Goal: Navigation & Orientation: Find specific page/section

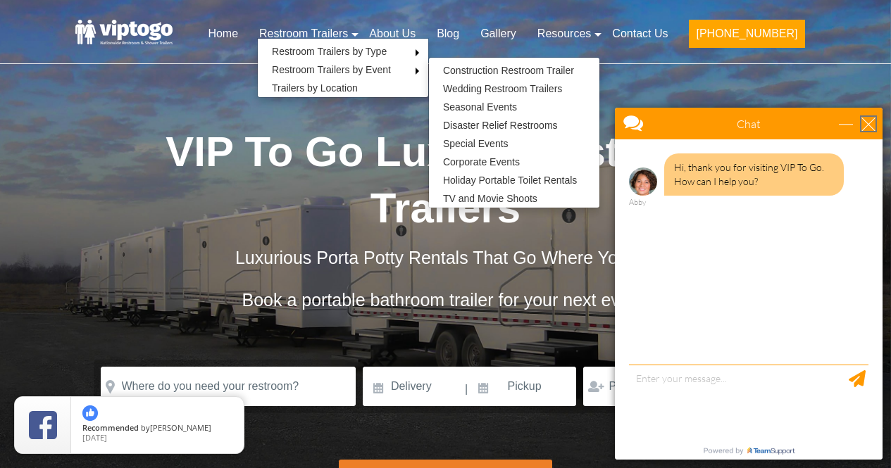
click at [868, 123] on div "close" at bounding box center [869, 124] width 14 height 14
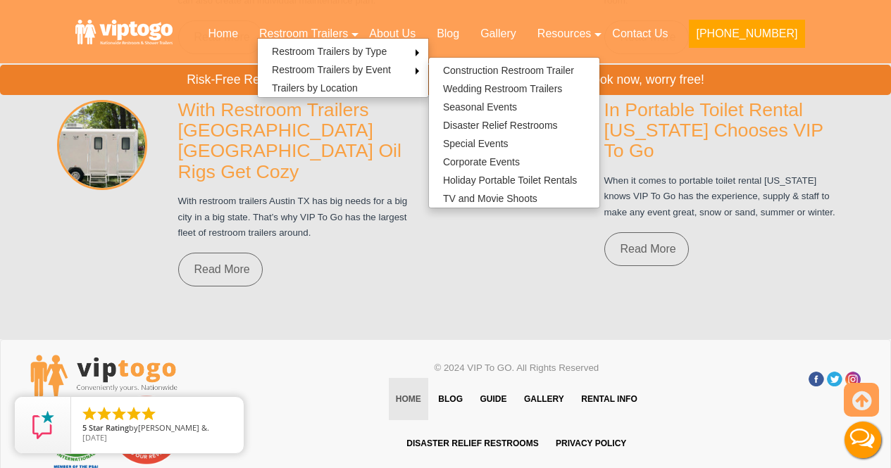
scroll to position [10454, 0]
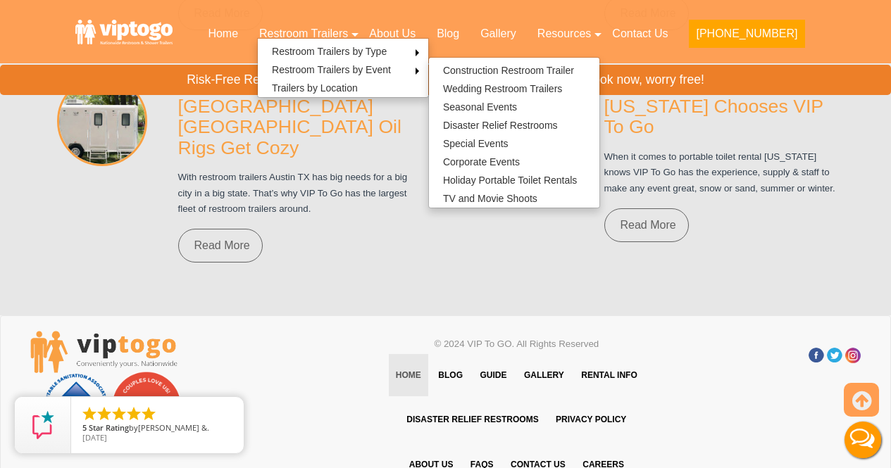
click at [265, 327] on div "Toggle navigation VIPTOGO" at bounding box center [162, 381] width 284 height 130
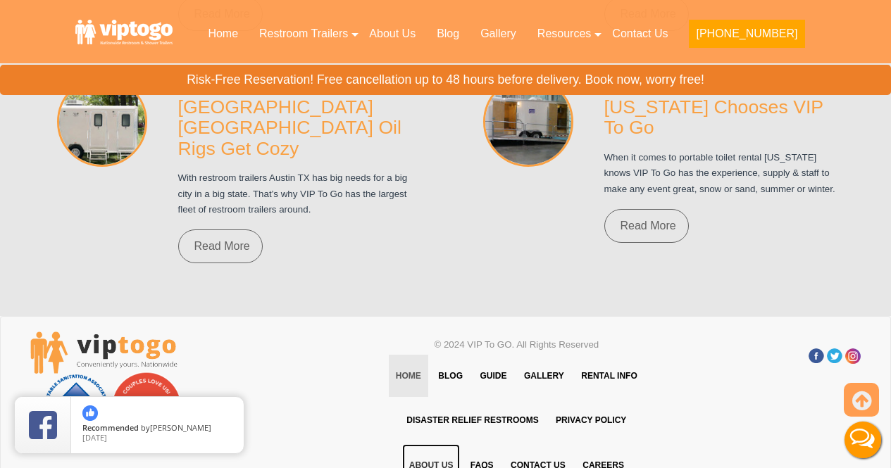
scroll to position [10438, 0]
click at [435, 444] on link "About Us" at bounding box center [431, 465] width 58 height 42
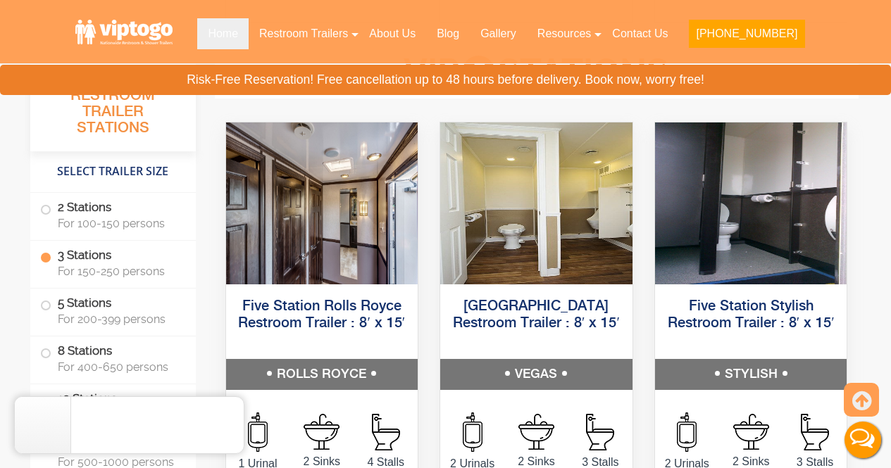
scroll to position [1981, 0]
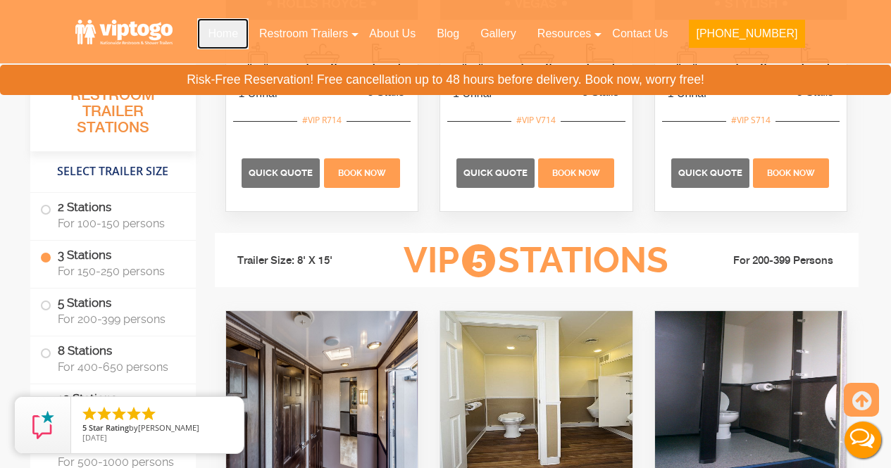
click at [249, 25] on link "Home" at bounding box center [222, 33] width 51 height 31
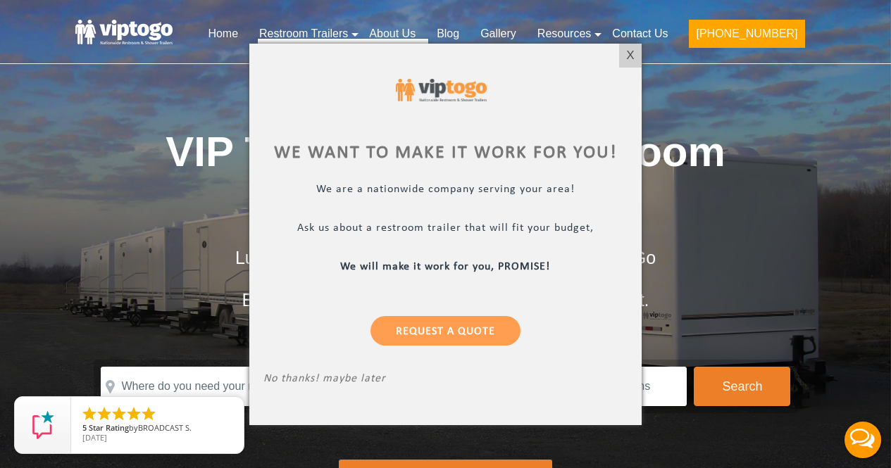
click at [620, 55] on div "X" at bounding box center [630, 56] width 22 height 24
